Goal: Task Accomplishment & Management: Use online tool/utility

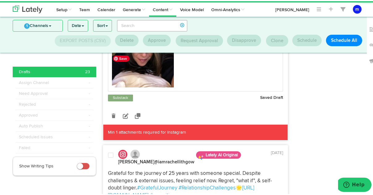
scroll to position [2734, 0]
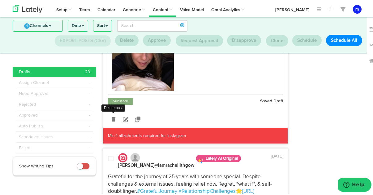
click at [112, 124] on link at bounding box center [113, 118] width 11 height 11
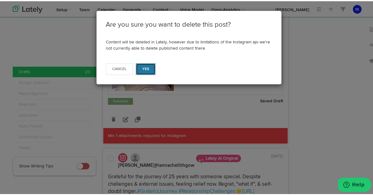
click at [144, 69] on span "Yes" at bounding box center [145, 68] width 7 height 4
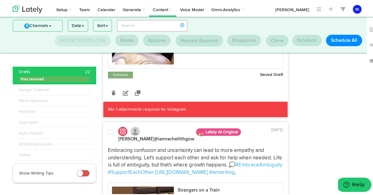
scroll to position [2966, 0]
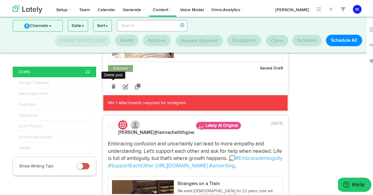
click at [110, 91] on link at bounding box center [113, 85] width 11 height 11
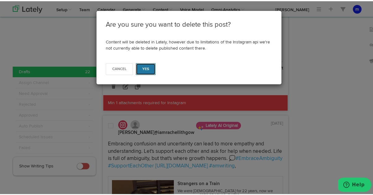
click at [141, 71] on button "Yes" at bounding box center [146, 68] width 20 height 12
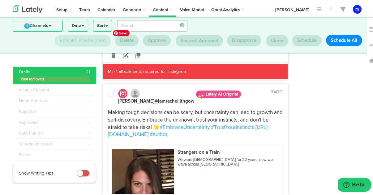
scroll to position [3213, 0]
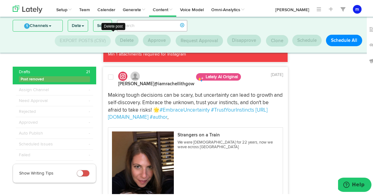
click at [112, 39] on icon at bounding box center [114, 37] width 4 height 4
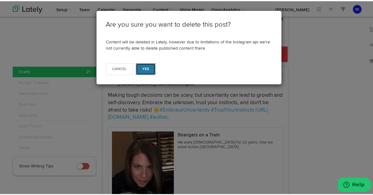
click at [146, 69] on span "Yes" at bounding box center [145, 68] width 7 height 4
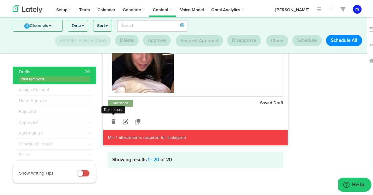
click at [112, 119] on icon at bounding box center [114, 120] width 4 height 4
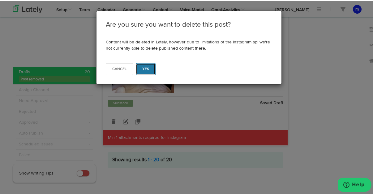
click at [139, 68] on button "Yes" at bounding box center [146, 68] width 20 height 12
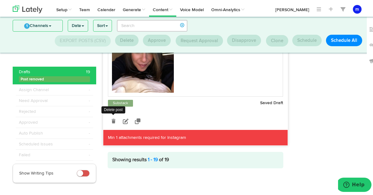
click at [112, 119] on icon at bounding box center [114, 120] width 4 height 4
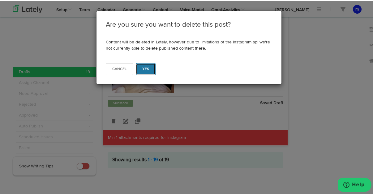
click at [149, 71] on button "Yes" at bounding box center [146, 68] width 20 height 12
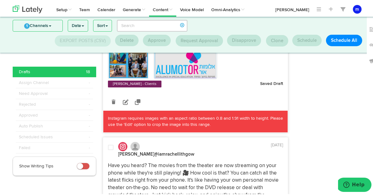
scroll to position [796, 0]
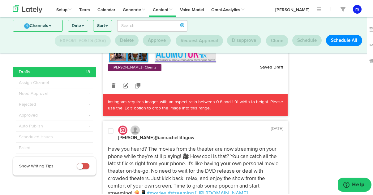
click at [112, 86] on icon at bounding box center [114, 84] width 4 height 4
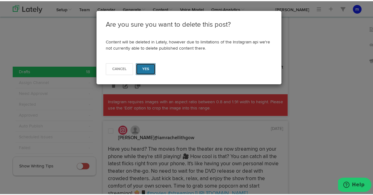
click at [146, 67] on span "Yes" at bounding box center [145, 68] width 7 height 4
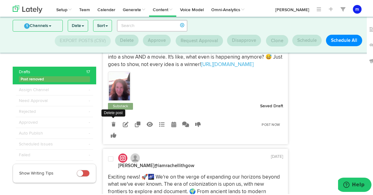
click at [112, 125] on icon at bounding box center [114, 123] width 4 height 4
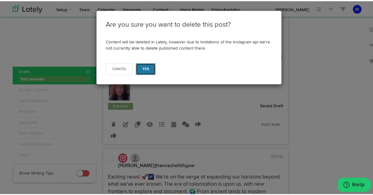
click at [148, 64] on button "Yes" at bounding box center [146, 68] width 20 height 12
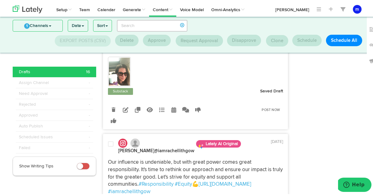
scroll to position [849, 0]
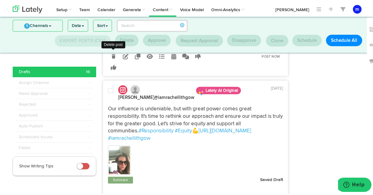
click at [112, 57] on icon at bounding box center [114, 55] width 4 height 4
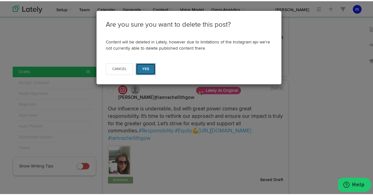
click at [140, 71] on button "Yes" at bounding box center [146, 68] width 20 height 12
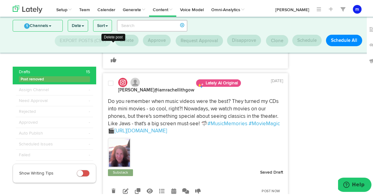
click at [113, 53] on link at bounding box center [113, 47] width 11 height 11
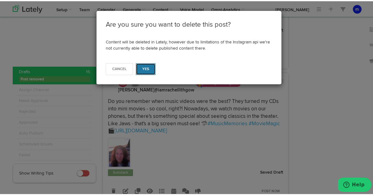
click at [145, 66] on span "Yes" at bounding box center [145, 68] width 7 height 4
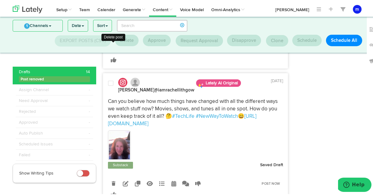
click at [112, 50] on icon at bounding box center [114, 48] width 4 height 4
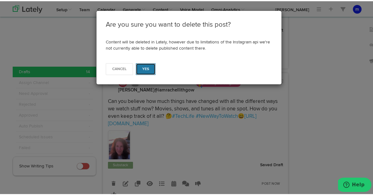
click at [138, 72] on button "Yes" at bounding box center [146, 68] width 20 height 12
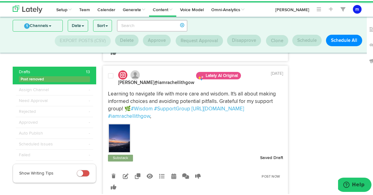
click at [111, 46] on link at bounding box center [113, 40] width 11 height 11
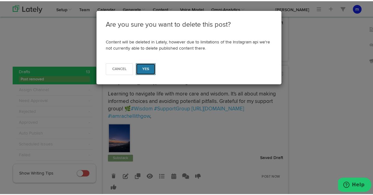
click at [139, 68] on button "Yes" at bounding box center [146, 68] width 20 height 12
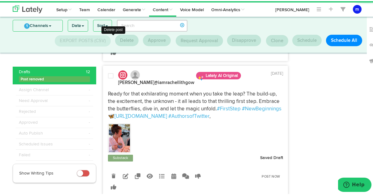
click at [112, 42] on icon at bounding box center [114, 40] width 4 height 4
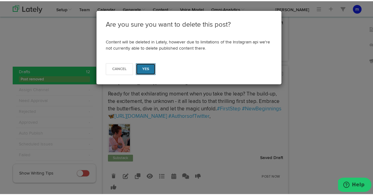
click at [146, 67] on span "Yes" at bounding box center [145, 68] width 7 height 4
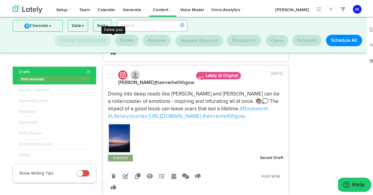
click at [114, 46] on link at bounding box center [113, 40] width 11 height 11
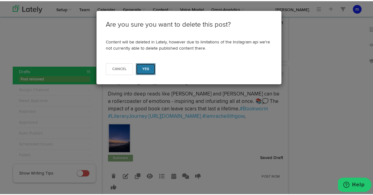
click at [142, 67] on span "Yes" at bounding box center [145, 68] width 7 height 4
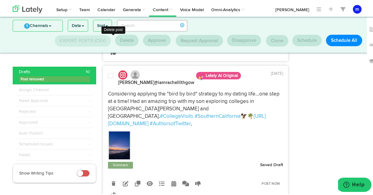
click at [113, 46] on link at bounding box center [113, 40] width 11 height 11
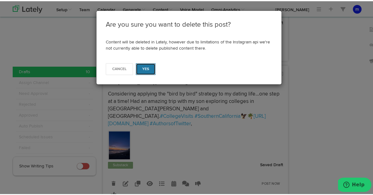
click at [148, 67] on button "Yes" at bounding box center [146, 68] width 20 height 12
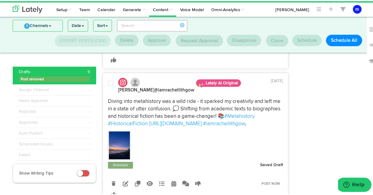
click at [114, 53] on link at bounding box center [113, 47] width 11 height 11
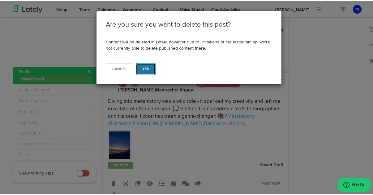
click at [146, 68] on span "Yes" at bounding box center [145, 68] width 7 height 4
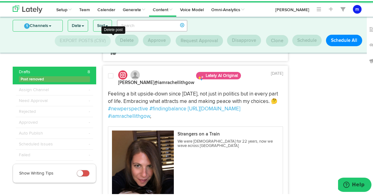
click at [114, 46] on link at bounding box center [113, 40] width 11 height 11
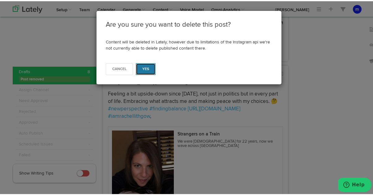
click at [143, 69] on span "Yes" at bounding box center [145, 68] width 7 height 4
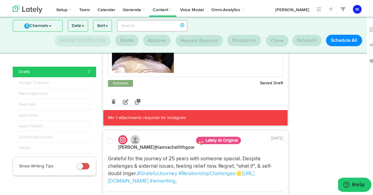
click at [113, 106] on link at bounding box center [113, 100] width 11 height 11
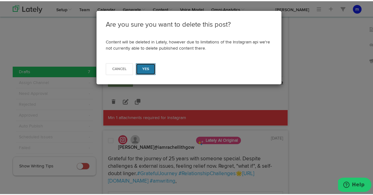
click at [142, 72] on button "Yes" at bounding box center [146, 68] width 20 height 12
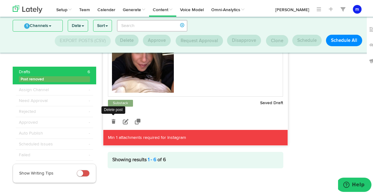
click at [113, 125] on link at bounding box center [113, 120] width 11 height 11
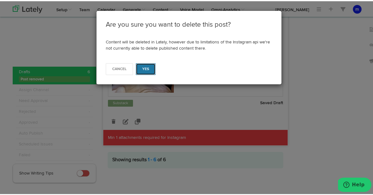
click at [147, 71] on button "Yes" at bounding box center [146, 68] width 20 height 12
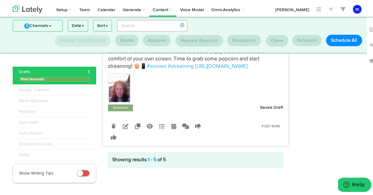
scroll to position [657, 0]
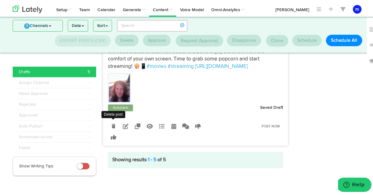
click at [114, 124] on link at bounding box center [113, 124] width 11 height 11
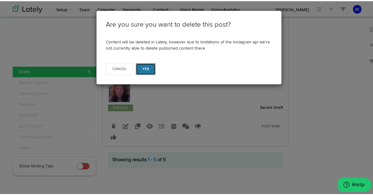
click at [149, 72] on button "Yes" at bounding box center [146, 68] width 20 height 12
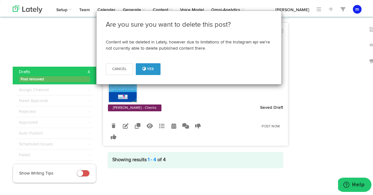
scroll to position [496, 0]
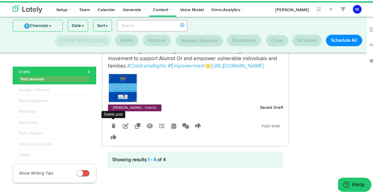
click at [112, 123] on icon at bounding box center [114, 124] width 4 height 4
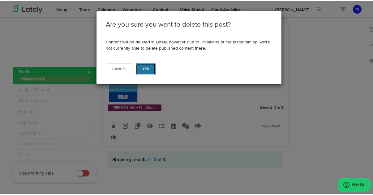
click at [146, 69] on span "Yes" at bounding box center [145, 68] width 7 height 4
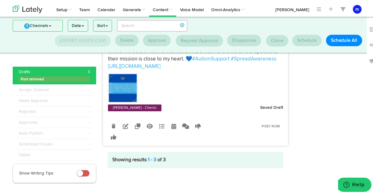
click at [113, 126] on icon at bounding box center [114, 125] width 4 height 4
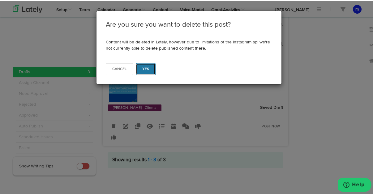
click at [149, 66] on button "Yes" at bounding box center [146, 68] width 20 height 12
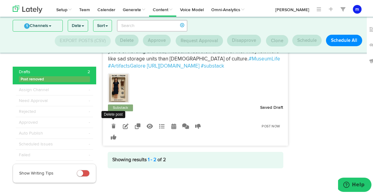
click at [112, 126] on icon at bounding box center [114, 125] width 4 height 4
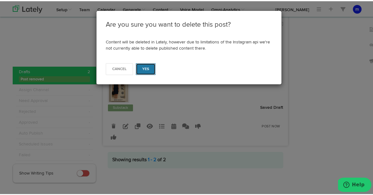
click at [147, 72] on button "Yes" at bounding box center [146, 68] width 20 height 12
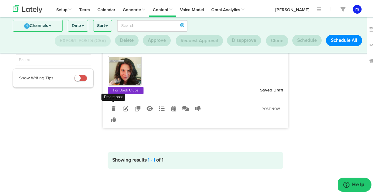
click at [113, 111] on link at bounding box center [113, 107] width 11 height 11
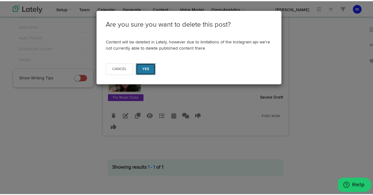
click at [150, 70] on button "Yes" at bounding box center [146, 68] width 20 height 12
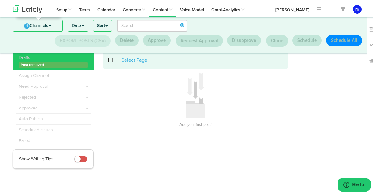
click at [58, 24] on link "1 Channels" at bounding box center [38, 24] width 50 height 11
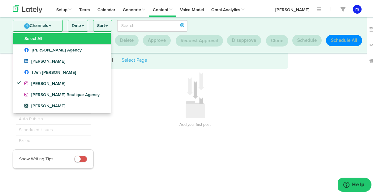
scroll to position [7, 0]
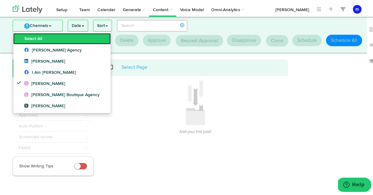
click at [51, 36] on link "Select All" at bounding box center [62, 37] width 98 height 11
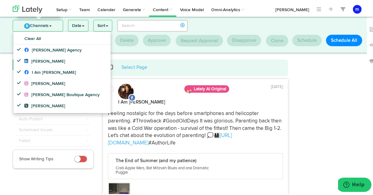
click at [59, 22] on link "6 Channels" at bounding box center [38, 24] width 50 height 11
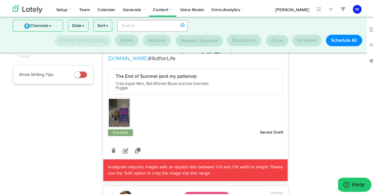
scroll to position [98, 0]
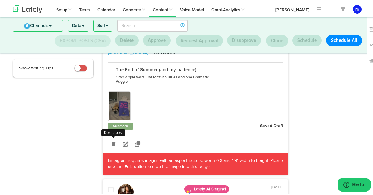
click at [112, 141] on icon at bounding box center [114, 143] width 4 height 4
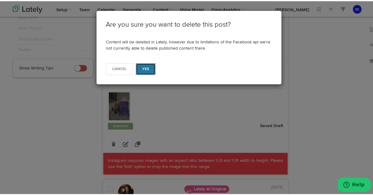
click at [149, 67] on button "Yes" at bounding box center [146, 68] width 20 height 12
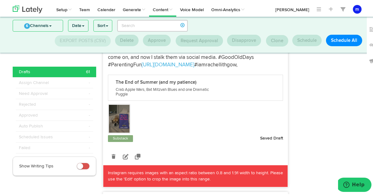
scroll to position [289, 0]
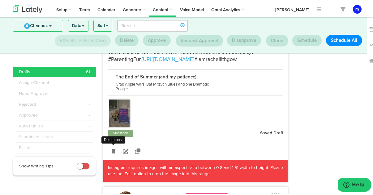
click at [114, 145] on link at bounding box center [113, 150] width 11 height 11
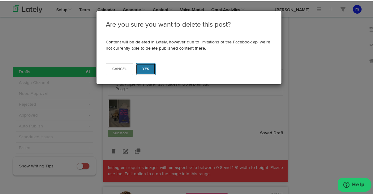
click at [148, 63] on button "Yes" at bounding box center [146, 68] width 20 height 12
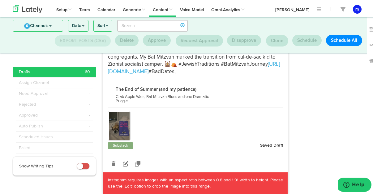
scroll to position [472, 0]
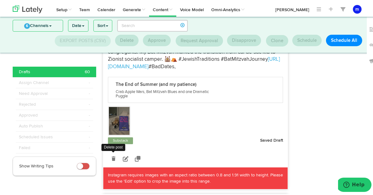
click at [113, 155] on icon at bounding box center [114, 157] width 4 height 4
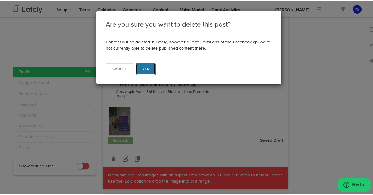
click at [141, 72] on button "Yes" at bounding box center [146, 68] width 20 height 12
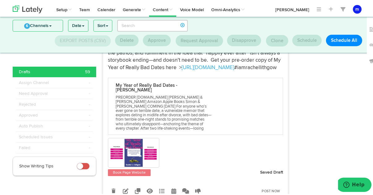
scroll to position [476, 0]
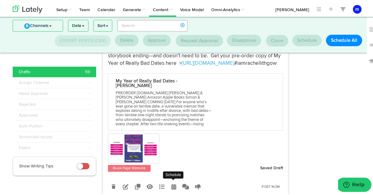
click at [173, 182] on icon at bounding box center [174, 185] width 5 height 6
radio input "true"
select select "41"
select select "PM"
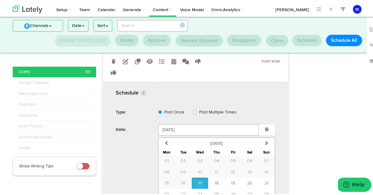
scroll to position [618, 0]
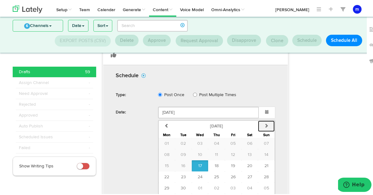
click at [265, 122] on icon "button" at bounding box center [266, 124] width 4 height 4
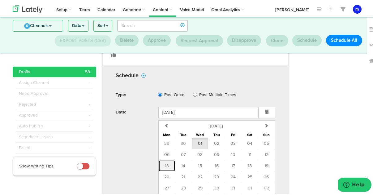
click at [166, 162] on span "13" at bounding box center [167, 164] width 4 height 4
type input "[DATE]"
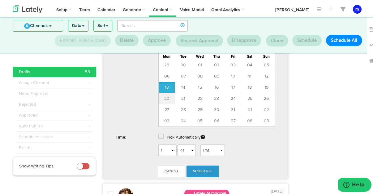
scroll to position [698, 0]
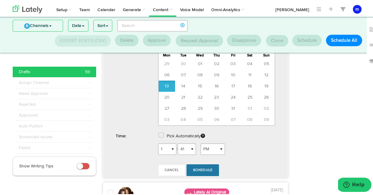
click at [198, 167] on span "Schedule" at bounding box center [203, 169] width 20 height 4
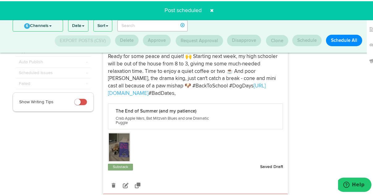
scroll to position [71, 0]
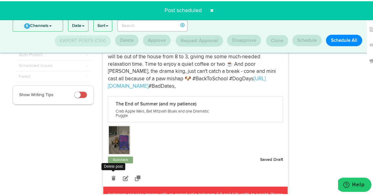
click at [112, 175] on icon at bounding box center [114, 177] width 4 height 4
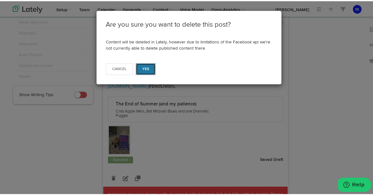
click at [151, 67] on button "Yes" at bounding box center [146, 68] width 20 height 12
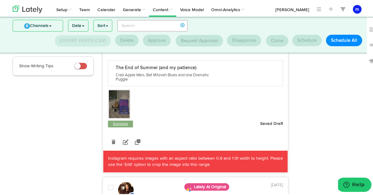
scroll to position [101, 0]
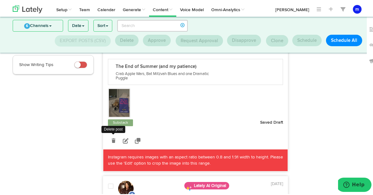
click at [112, 137] on icon at bounding box center [114, 139] width 4 height 4
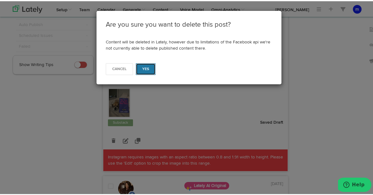
click at [149, 63] on button "Yes" at bounding box center [146, 68] width 20 height 12
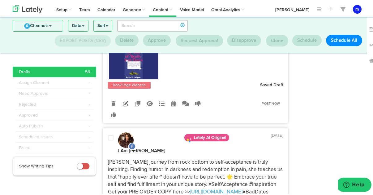
scroll to position [173, 0]
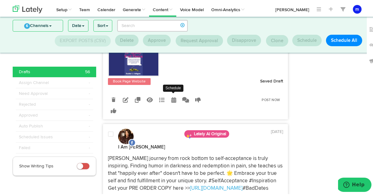
click at [172, 96] on icon at bounding box center [174, 99] width 5 height 6
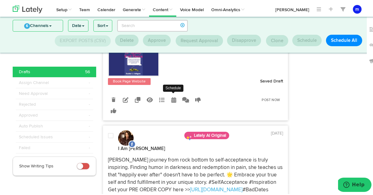
radio input "true"
select select "41"
select select "PM"
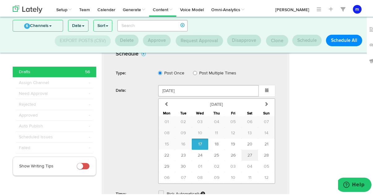
scroll to position [257, 0]
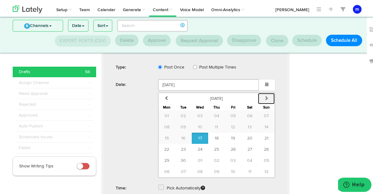
click at [264, 94] on icon "button" at bounding box center [266, 96] width 4 height 4
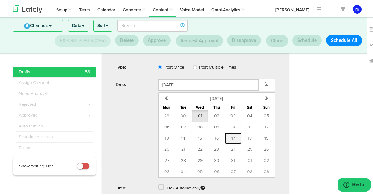
click at [234, 131] on button "17" at bounding box center [233, 136] width 17 height 11
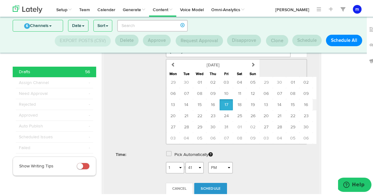
type input "[DATE]"
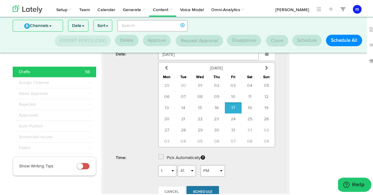
click at [205, 189] on span "Schedule" at bounding box center [203, 191] width 20 height 4
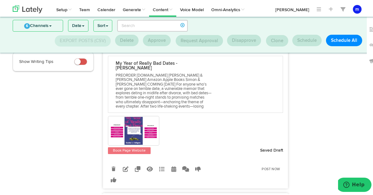
scroll to position [106, 0]
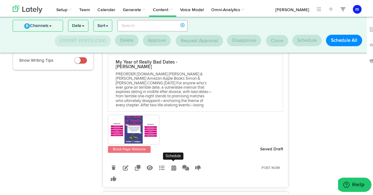
click at [172, 163] on icon at bounding box center [174, 166] width 5 height 6
radio input "true"
select select "41"
select select "PM"
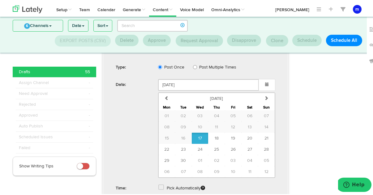
scroll to position [263, 0]
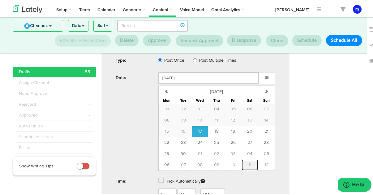
click at [251, 158] on button "11" at bounding box center [250, 163] width 17 height 11
type input "[DATE]"
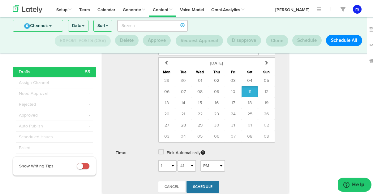
click at [205, 180] on link "Schedule" at bounding box center [203, 186] width 33 height 12
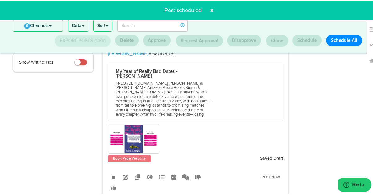
scroll to position [105, 0]
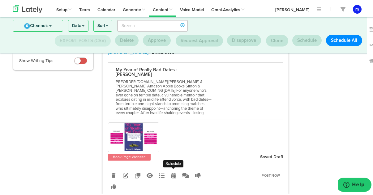
click at [172, 171] on icon at bounding box center [174, 174] width 5 height 6
select select "41"
select select "PM"
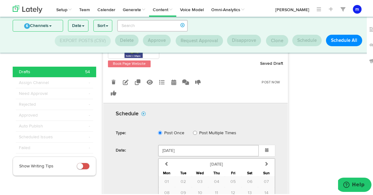
scroll to position [205, 0]
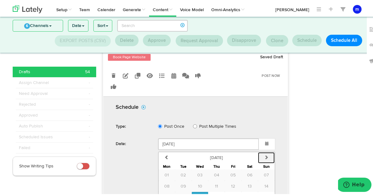
click at [266, 154] on icon "button" at bounding box center [266, 156] width 4 height 4
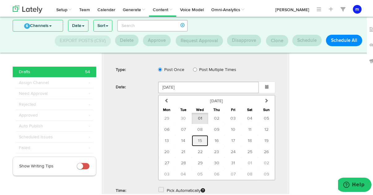
click at [201, 134] on button "15" at bounding box center [200, 139] width 17 height 11
type input "[DATE]"
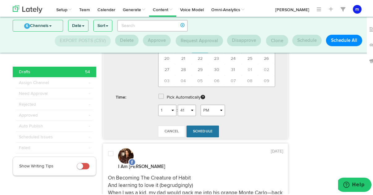
click at [204, 124] on link "Schedule" at bounding box center [203, 130] width 33 height 12
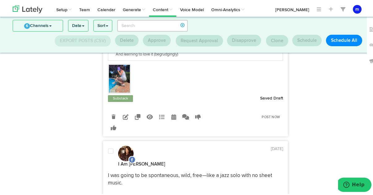
scroll to position [134, 0]
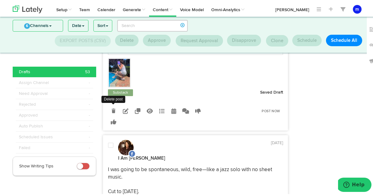
click at [112, 107] on icon at bounding box center [114, 109] width 4 height 4
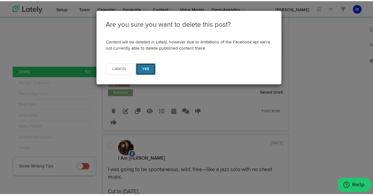
click at [139, 72] on button "Yes" at bounding box center [146, 68] width 20 height 12
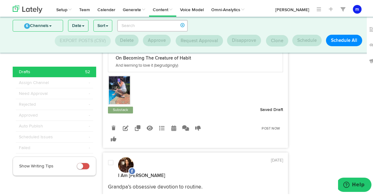
scroll to position [132, 0]
click at [173, 124] on icon at bounding box center [174, 127] width 5 height 6
select select "02"
select select "PM"
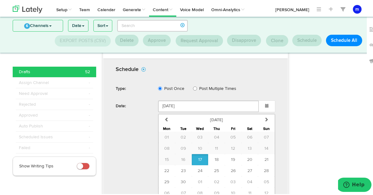
scroll to position [264, 0]
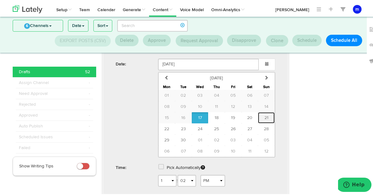
click at [267, 111] on button "21" at bounding box center [266, 116] width 17 height 11
type input "[DATE]"
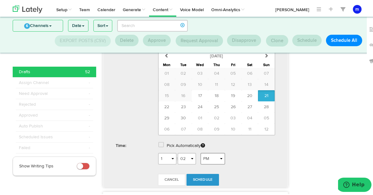
scroll to position [296, 0]
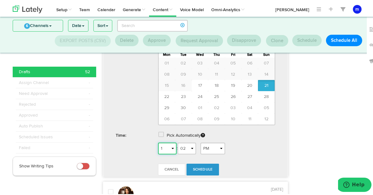
click at [173, 141] on select "1 2 3 4 5 6 7 8 9 10 11 12" at bounding box center [167, 147] width 19 height 12
select select "6"
click at [208, 141] on select "AM PM" at bounding box center [213, 147] width 25 height 12
select select "AM"
click at [202, 166] on span "Schedule" at bounding box center [203, 168] width 20 height 4
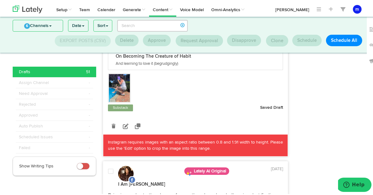
scroll to position [121, 0]
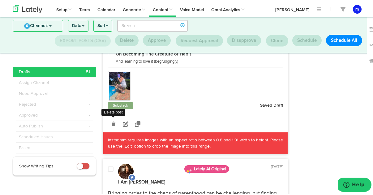
click at [112, 120] on icon at bounding box center [114, 122] width 4 height 4
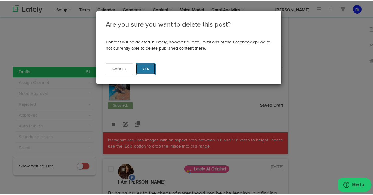
click at [146, 70] on button "Yes" at bounding box center [146, 68] width 20 height 12
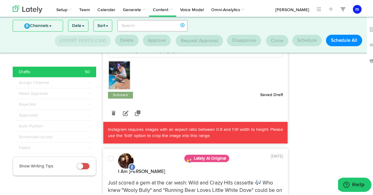
scroll to position [296, 0]
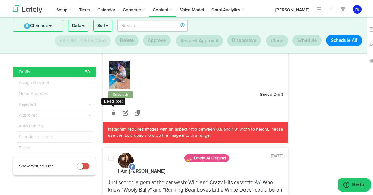
click at [112, 109] on icon at bounding box center [114, 111] width 4 height 4
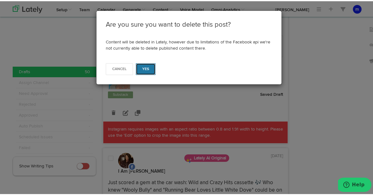
click at [144, 66] on span "Yes" at bounding box center [145, 68] width 7 height 4
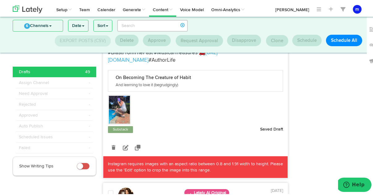
scroll to position [272, 0]
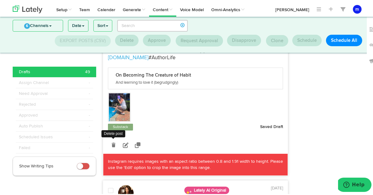
click at [112, 141] on icon at bounding box center [114, 143] width 4 height 4
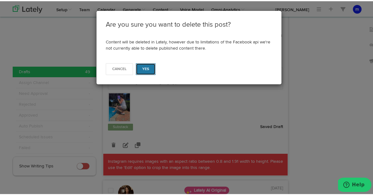
click at [146, 67] on span "Yes" at bounding box center [145, 68] width 7 height 4
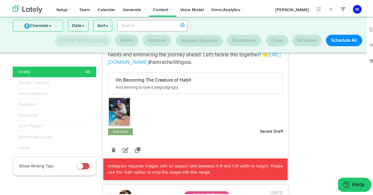
scroll to position [455, 0]
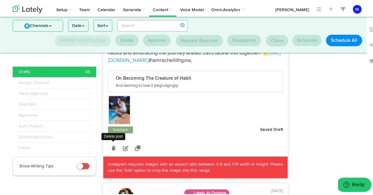
click at [112, 145] on icon at bounding box center [114, 147] width 4 height 4
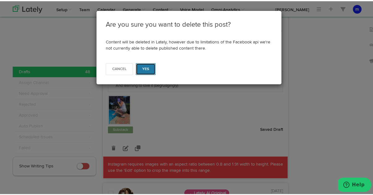
click at [147, 68] on button "Yes" at bounding box center [146, 68] width 20 height 12
